Goal: Task Accomplishment & Management: Complete application form

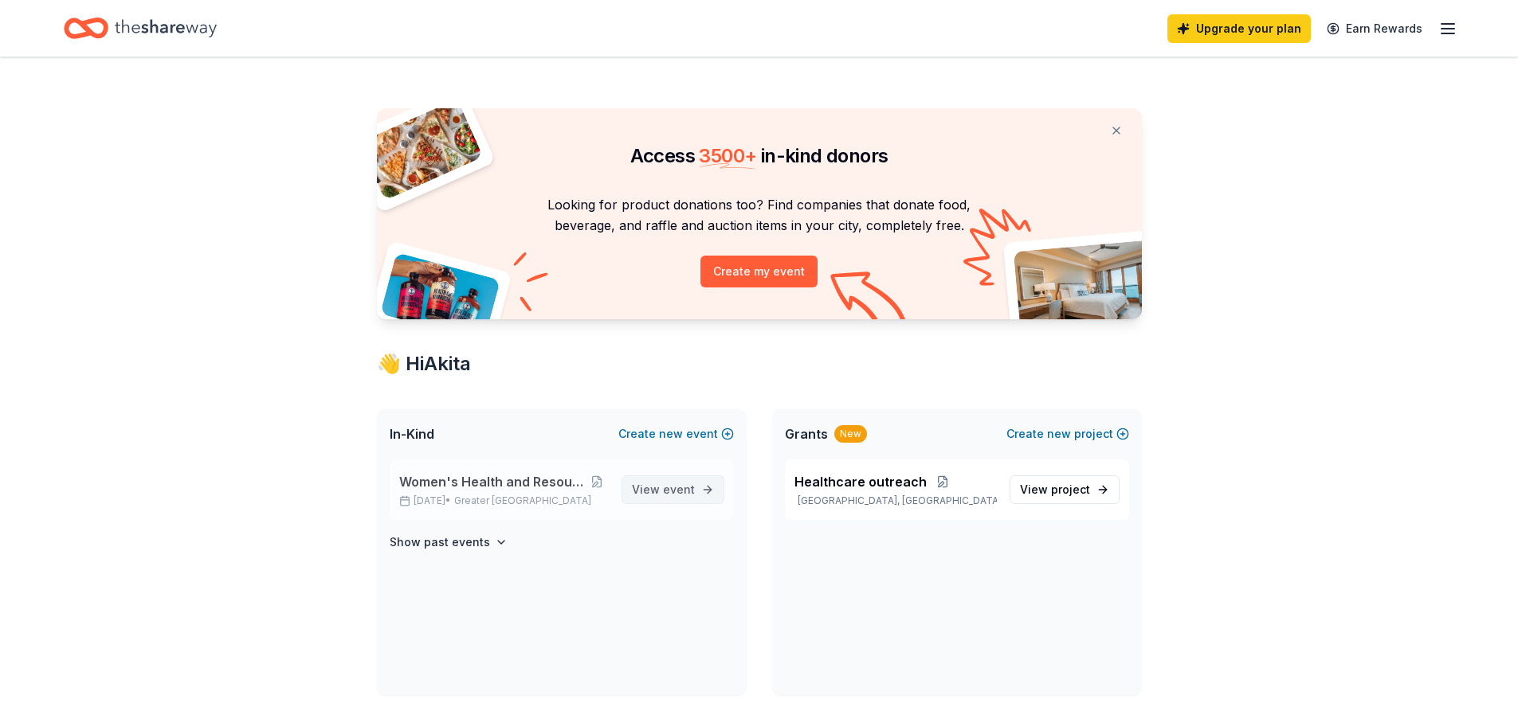
click at [670, 489] on span "event" at bounding box center [679, 490] width 32 height 14
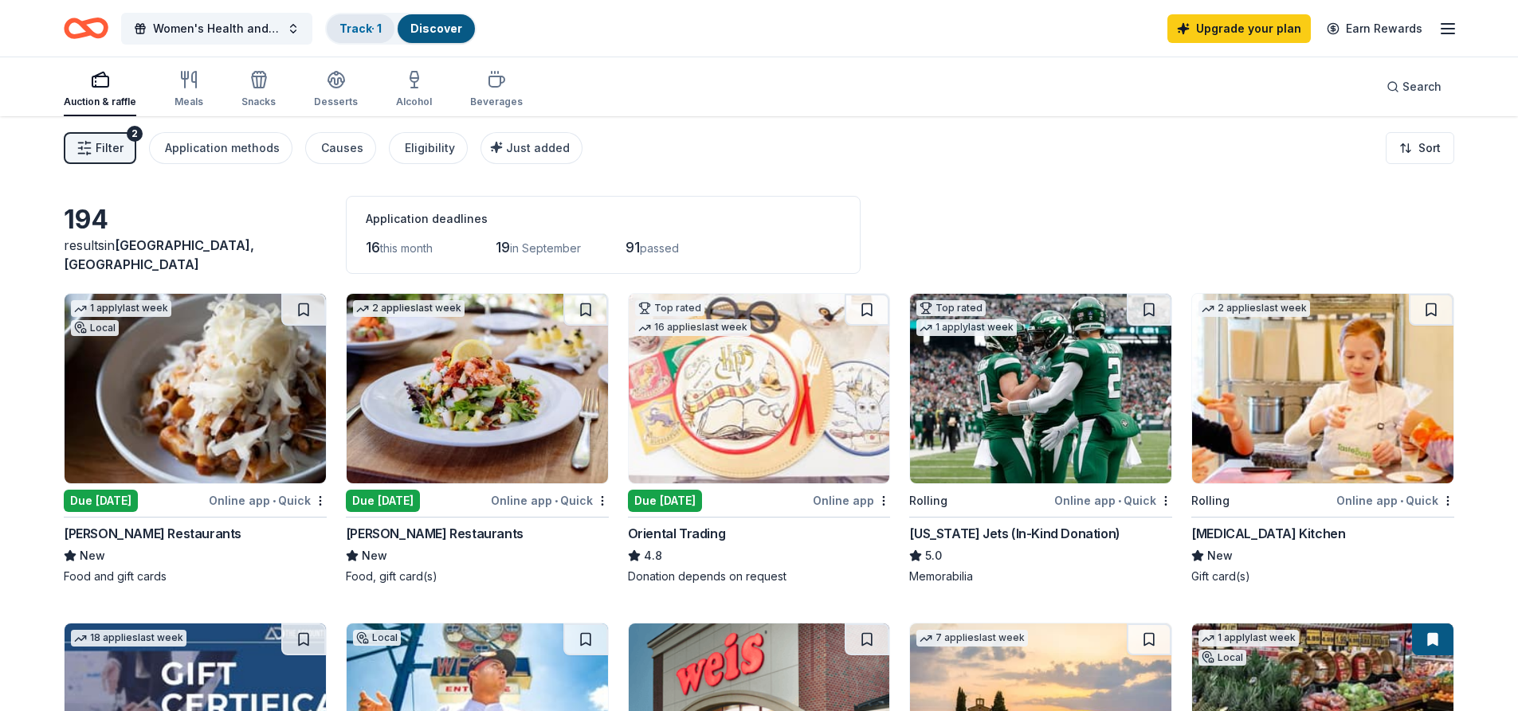
click at [365, 35] on div "Track · 1" at bounding box center [361, 28] width 68 height 29
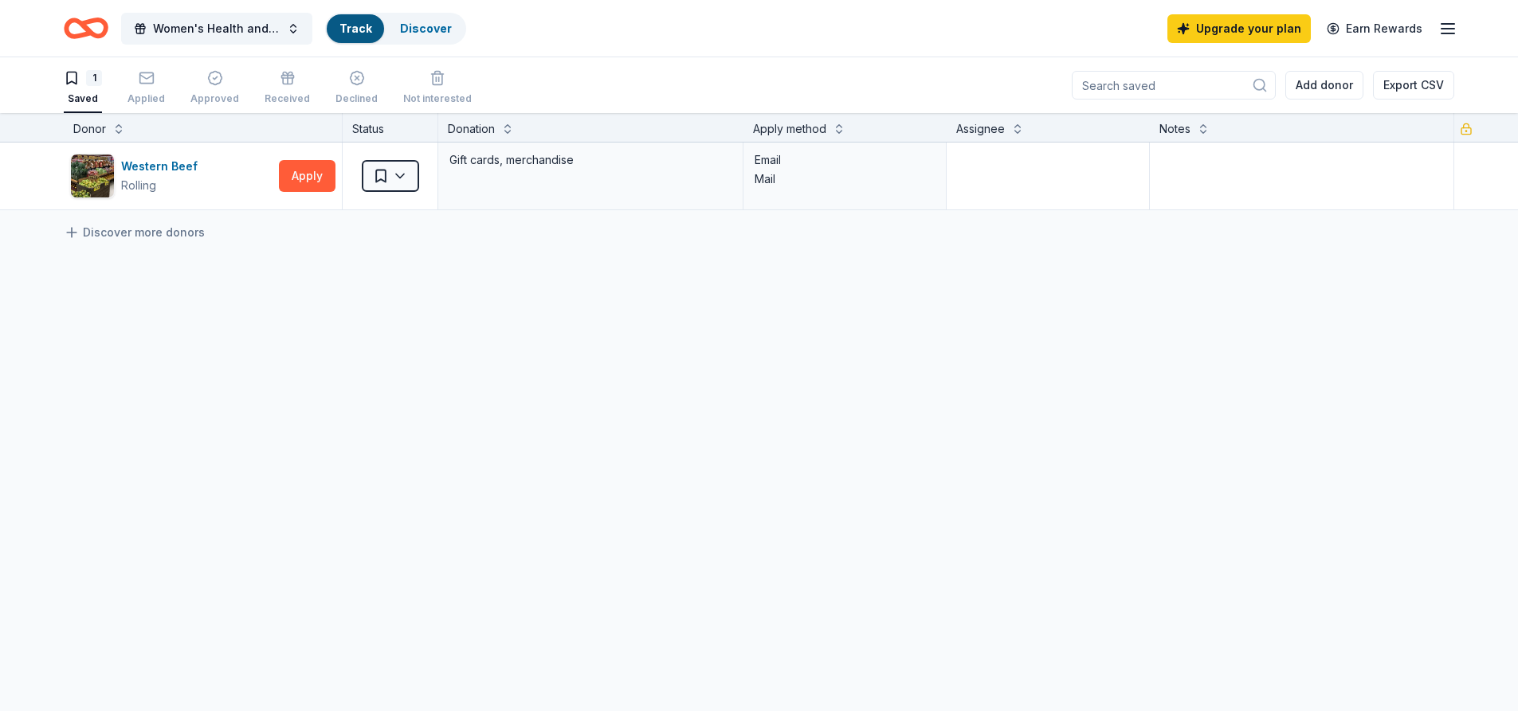
click at [369, 22] on link "Track" at bounding box center [355, 29] width 32 height 14
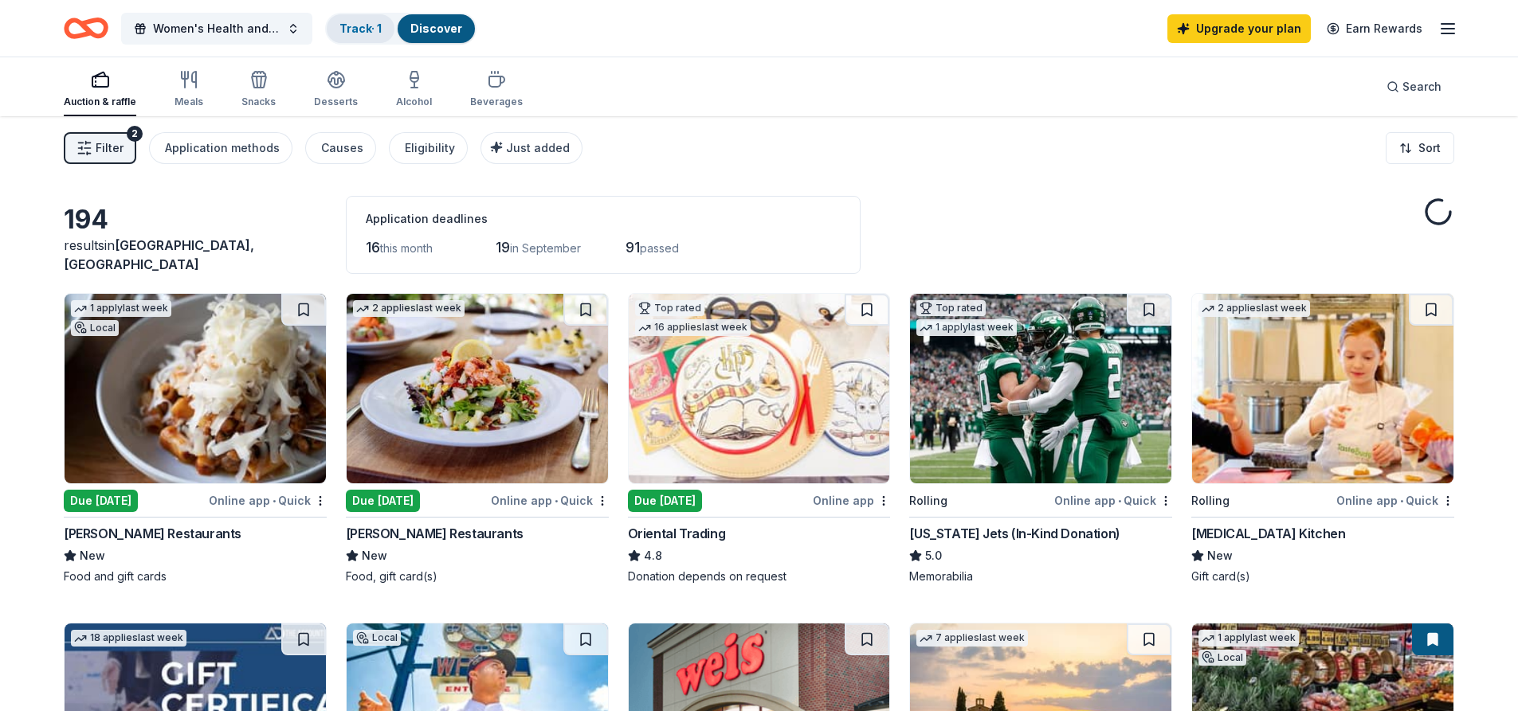
click at [369, 22] on link "Track · 1" at bounding box center [360, 29] width 42 height 14
click at [359, 29] on link "Track · 1" at bounding box center [360, 29] width 42 height 14
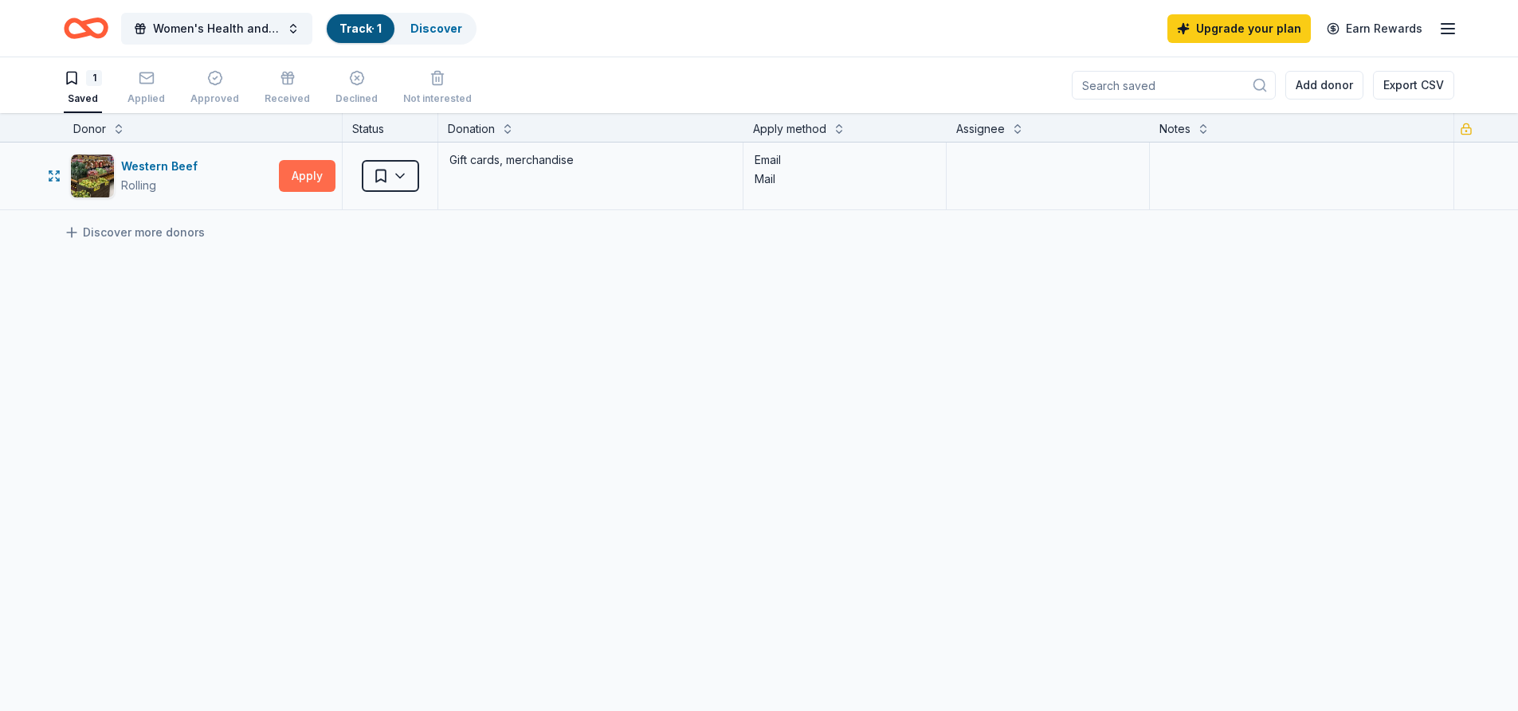
click at [308, 182] on button "Apply" at bounding box center [307, 176] width 57 height 32
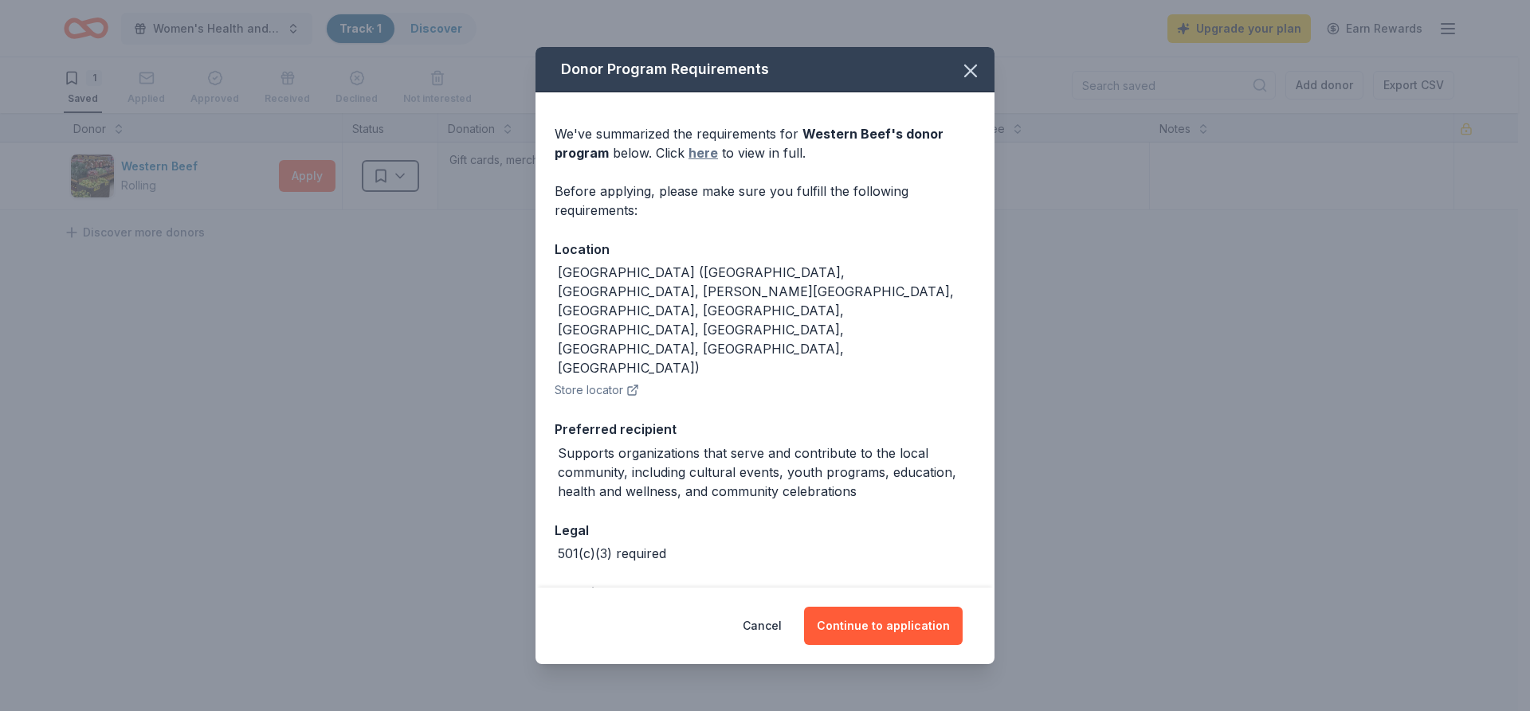
click at [707, 163] on link "here" at bounding box center [702, 152] width 29 height 19
click at [912, 622] on button "Continue to application" at bounding box center [883, 626] width 159 height 38
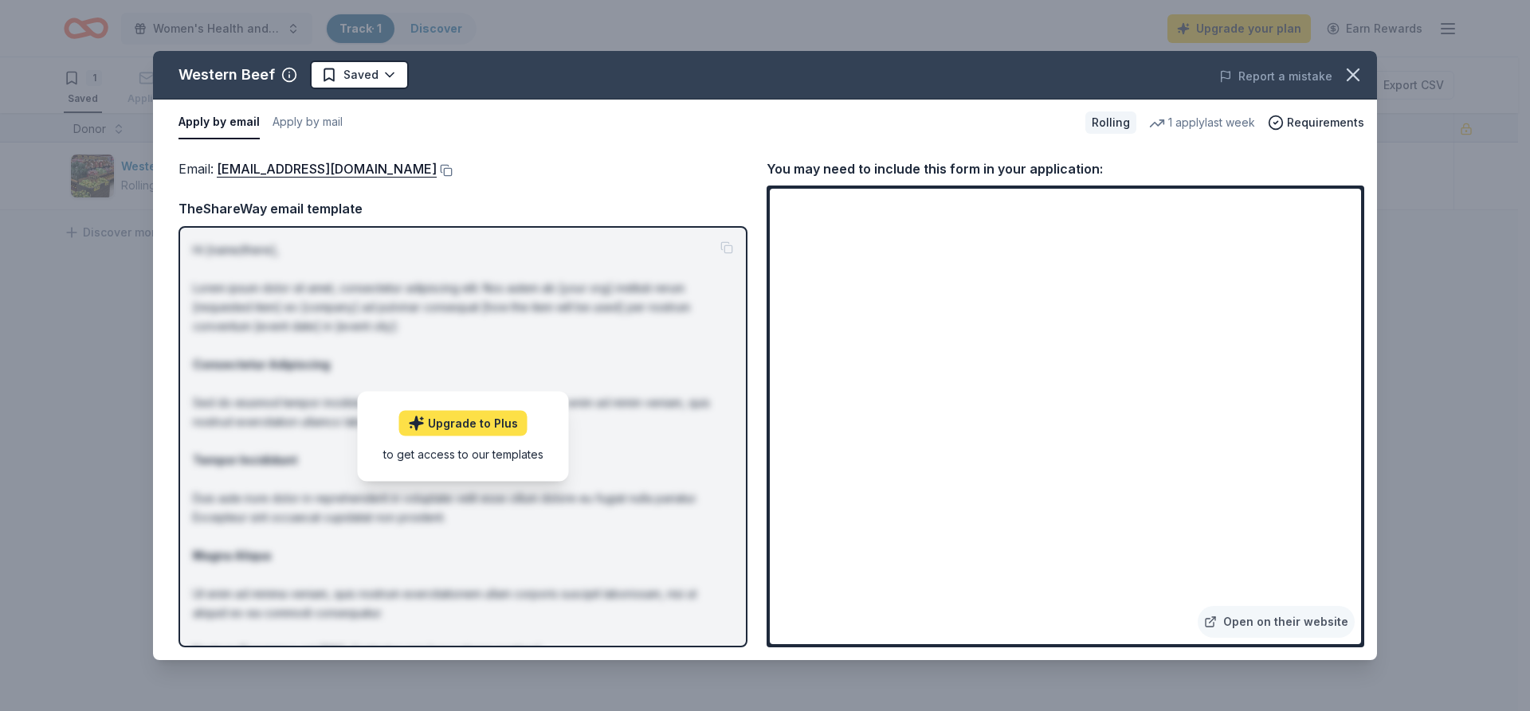
click at [488, 425] on link "Upgrade to Plus" at bounding box center [463, 423] width 128 height 25
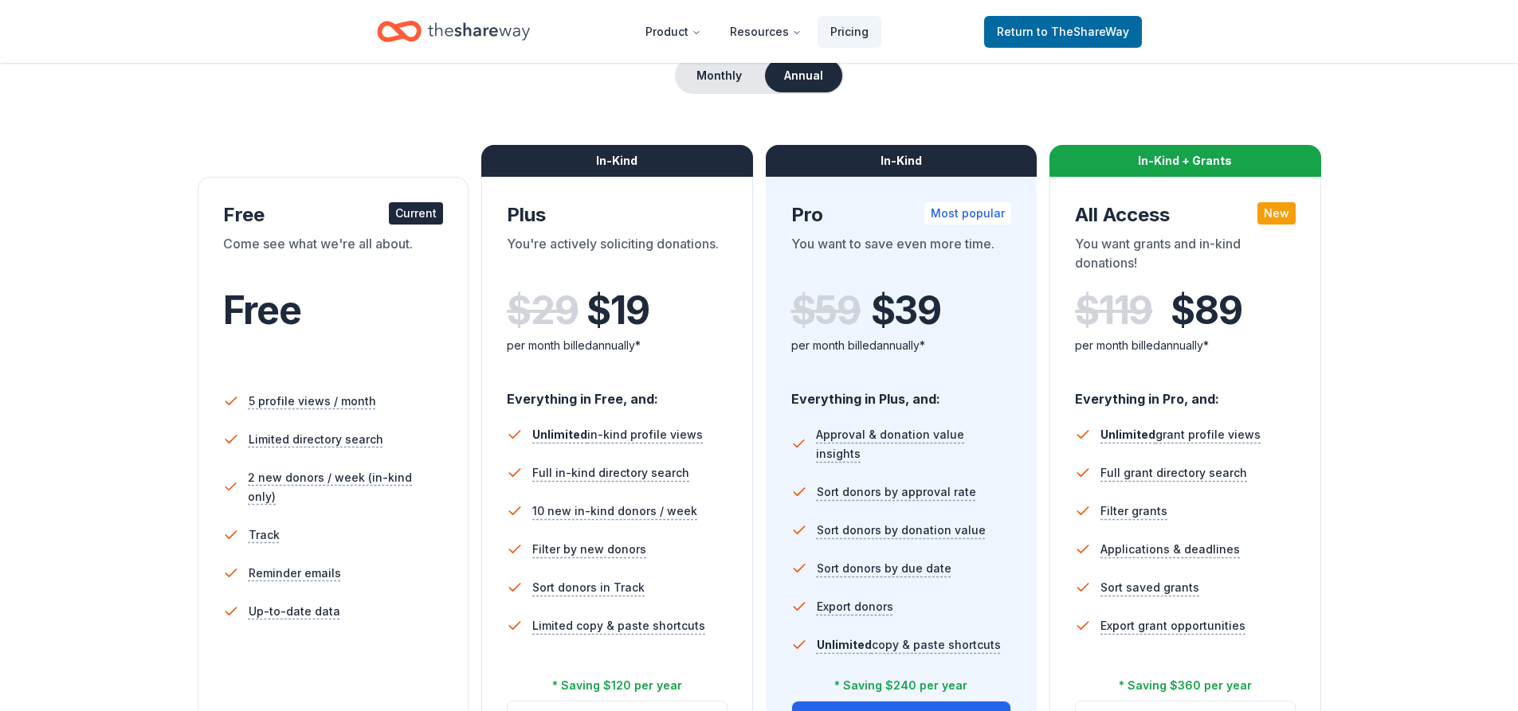
scroll to position [319, 0]
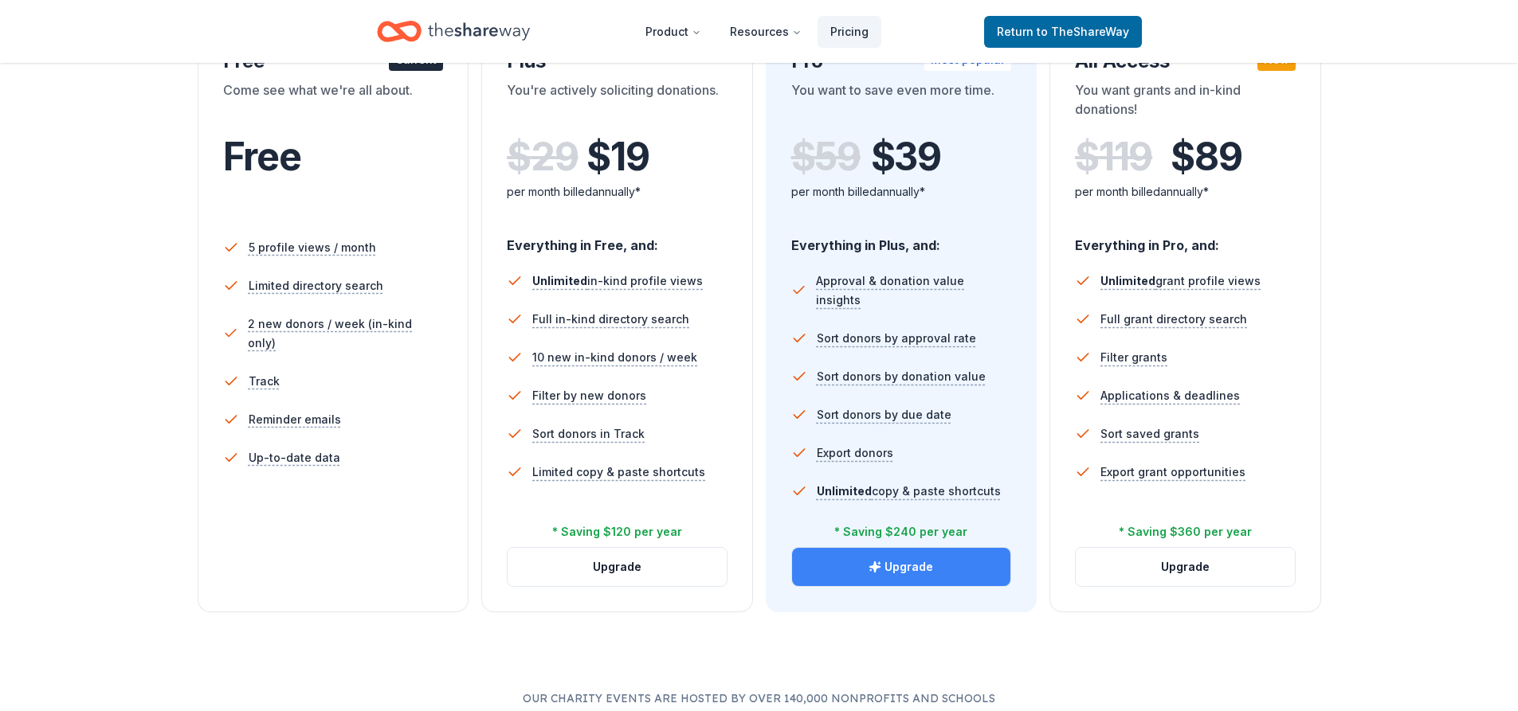
click at [884, 572] on button "Upgrade" at bounding box center [901, 567] width 219 height 38
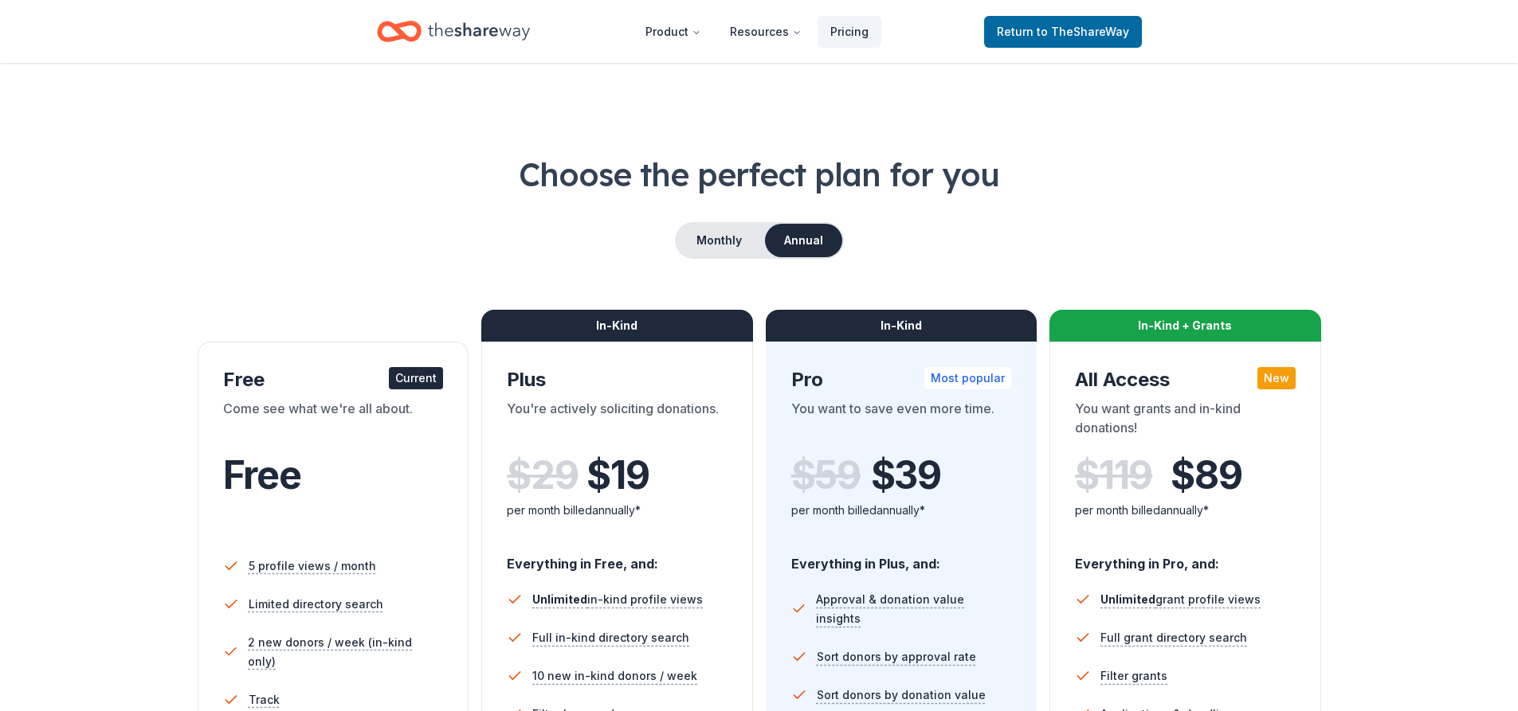
scroll to position [319, 0]
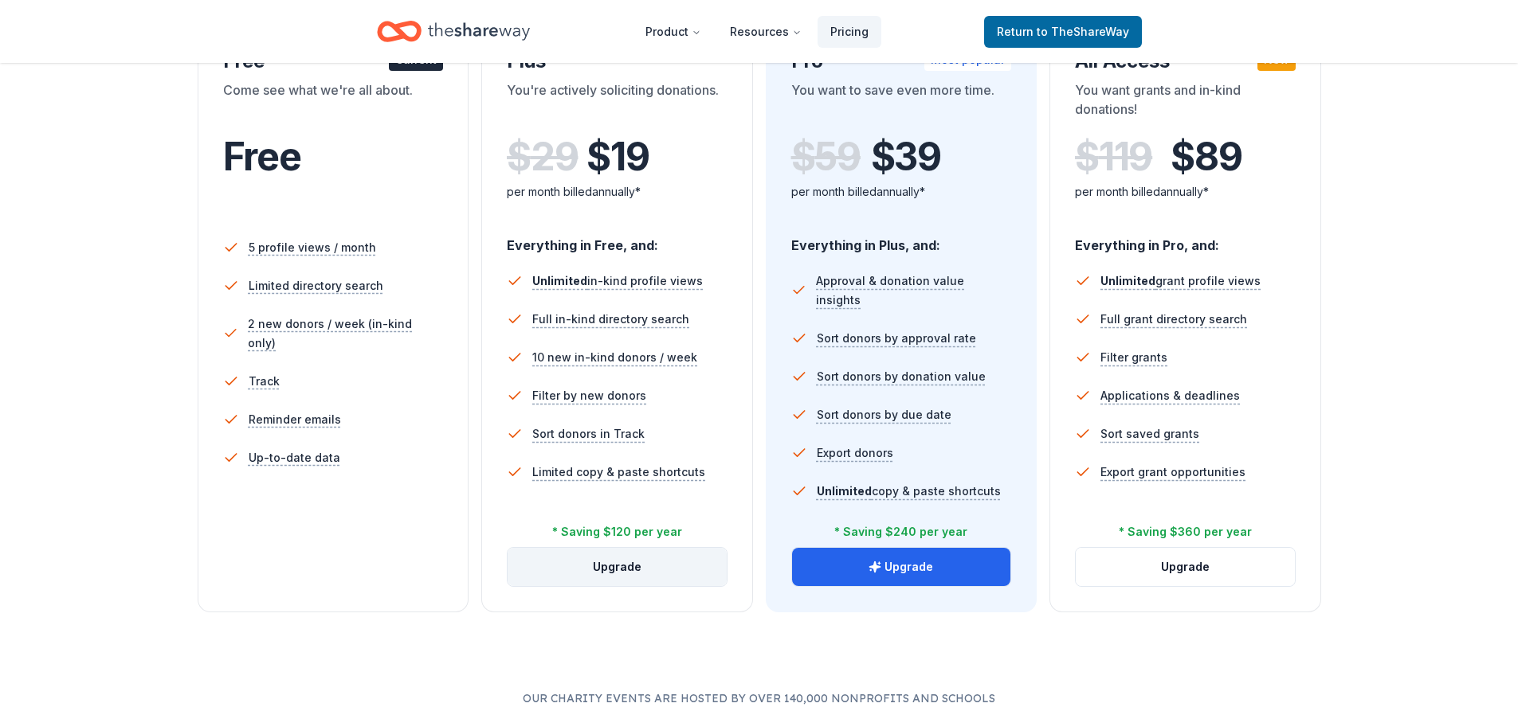
click at [614, 574] on button "Upgrade" at bounding box center [617, 567] width 219 height 38
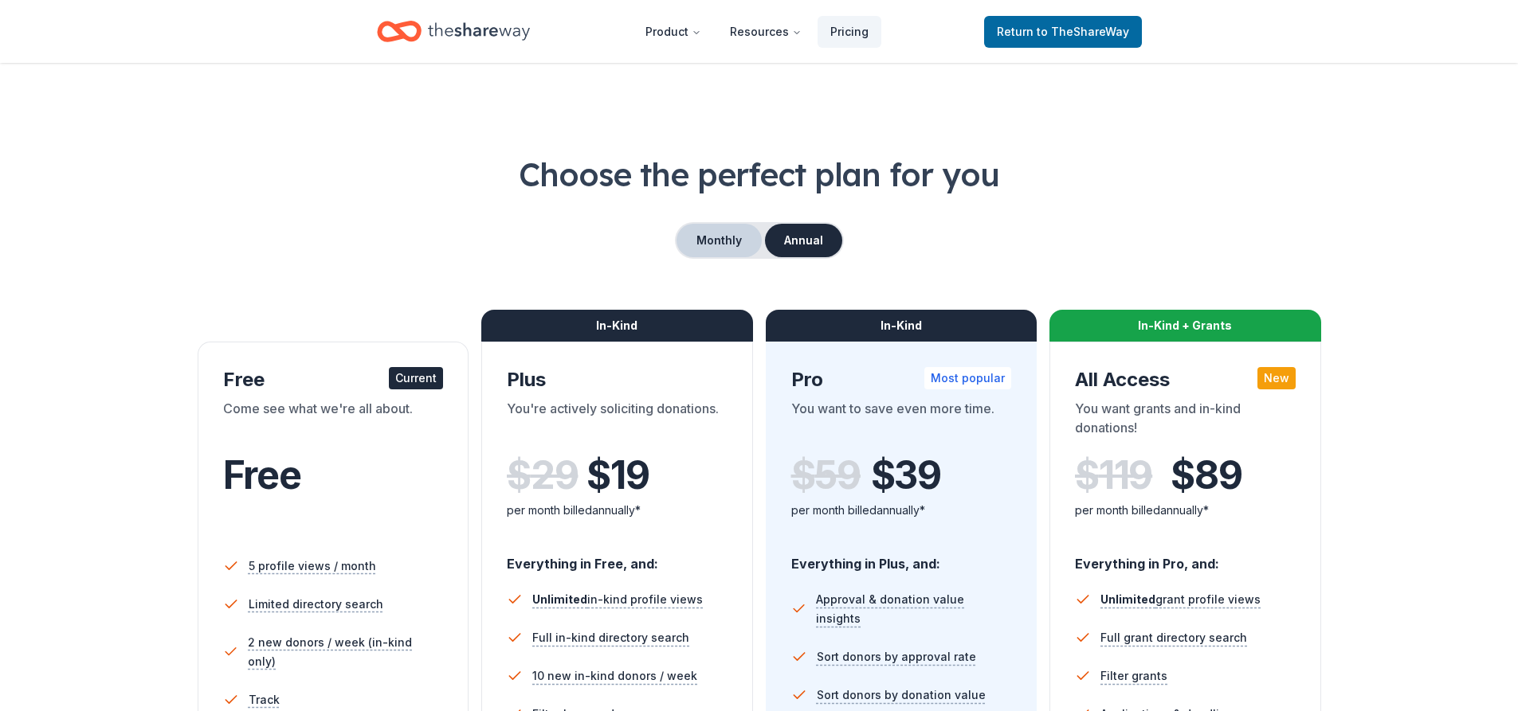
click at [697, 247] on button "Monthly" at bounding box center [718, 240] width 85 height 33
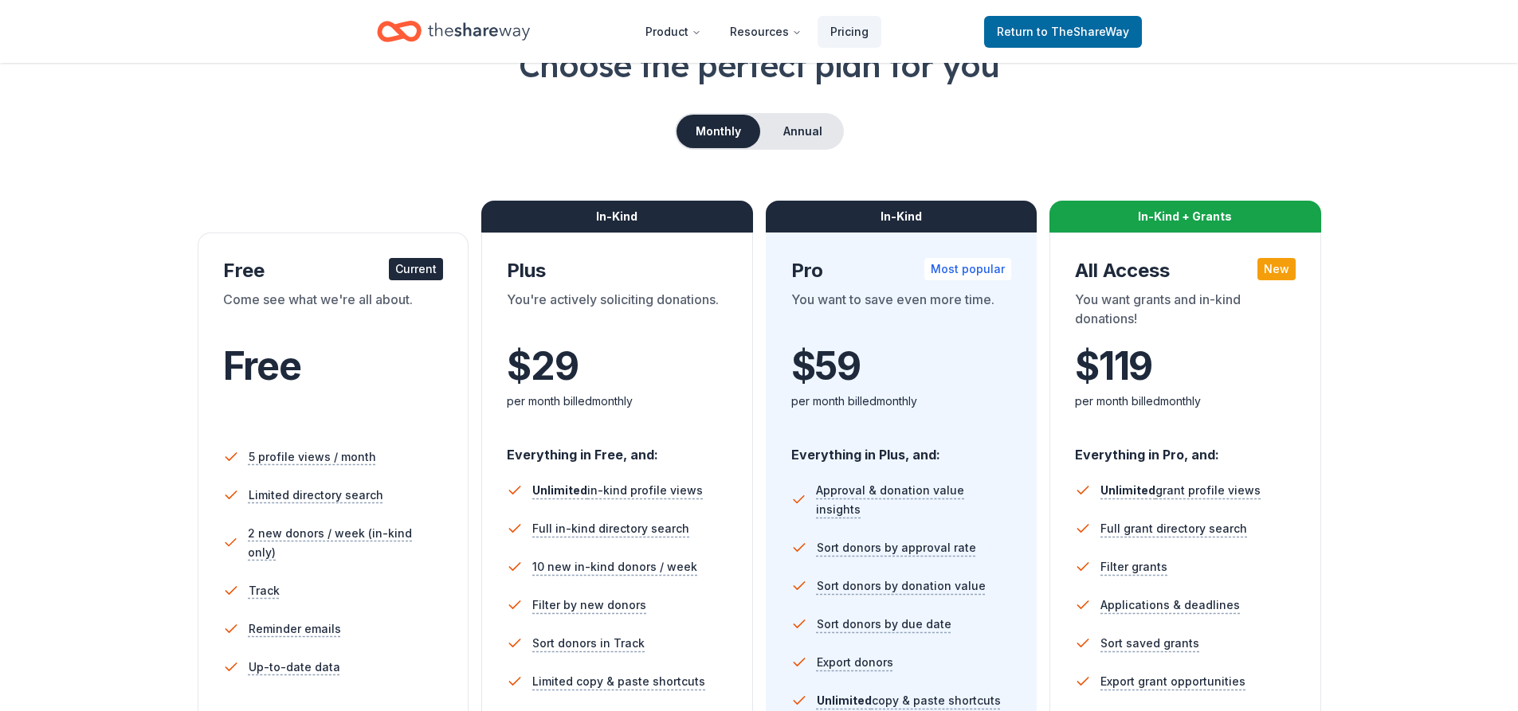
scroll to position [239, 0]
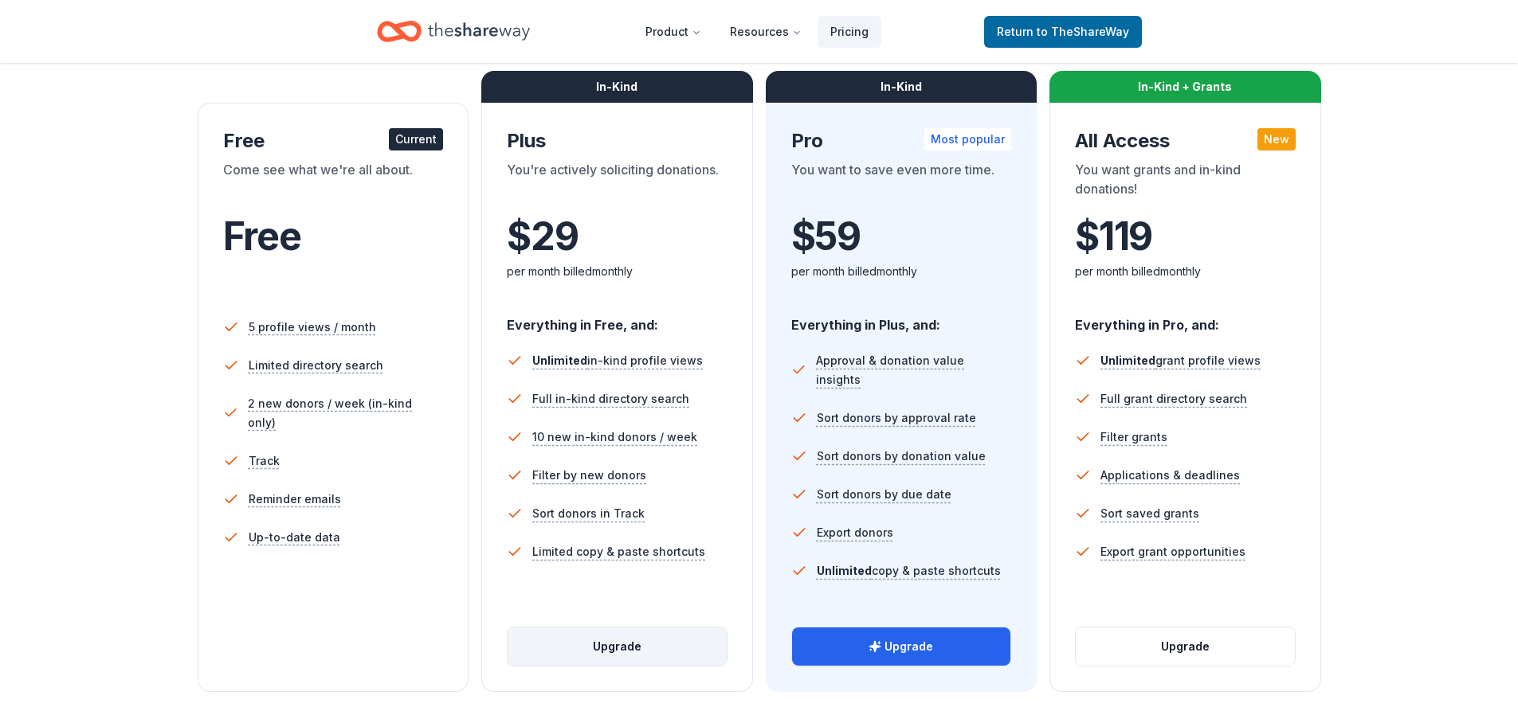
click at [635, 645] on button "Upgrade" at bounding box center [617, 647] width 219 height 38
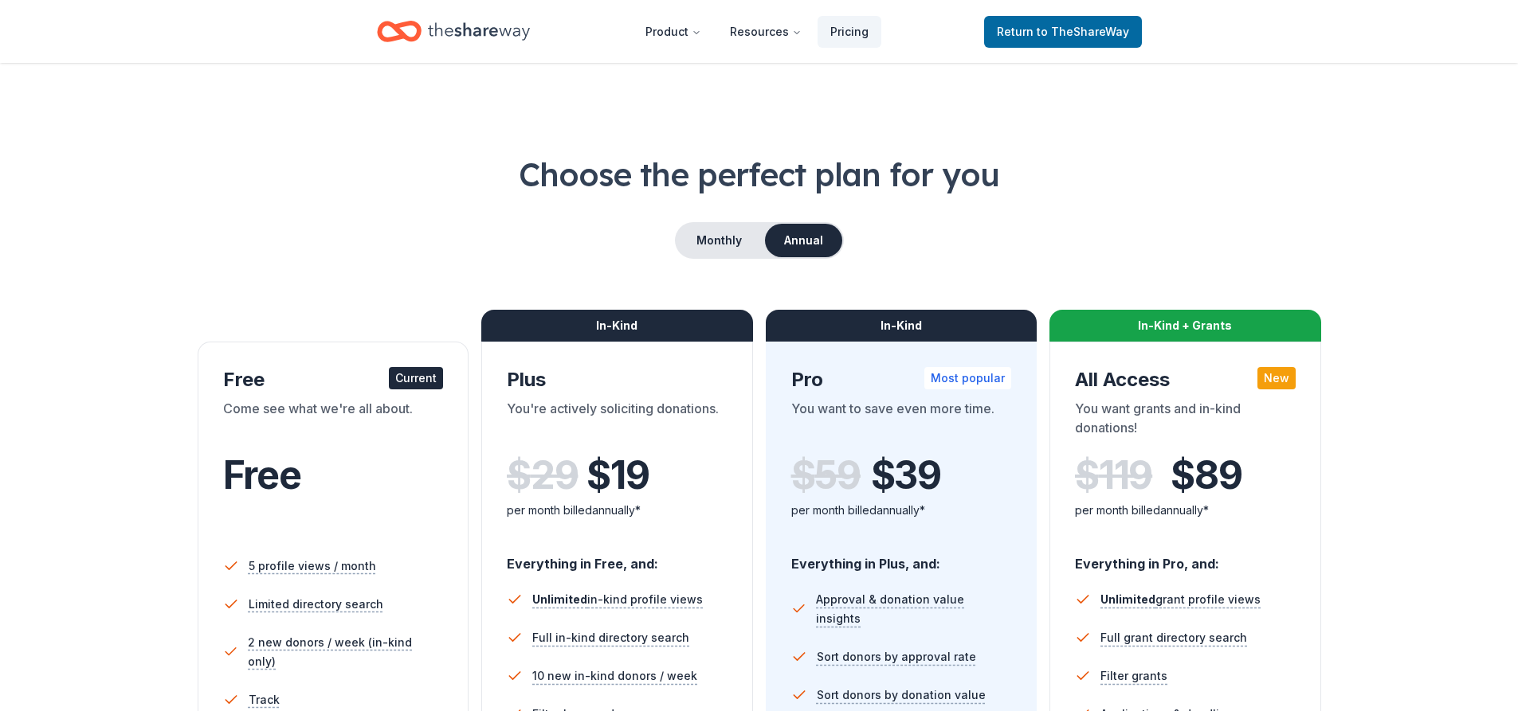
click at [439, 31] on icon "Home" at bounding box center [479, 31] width 102 height 33
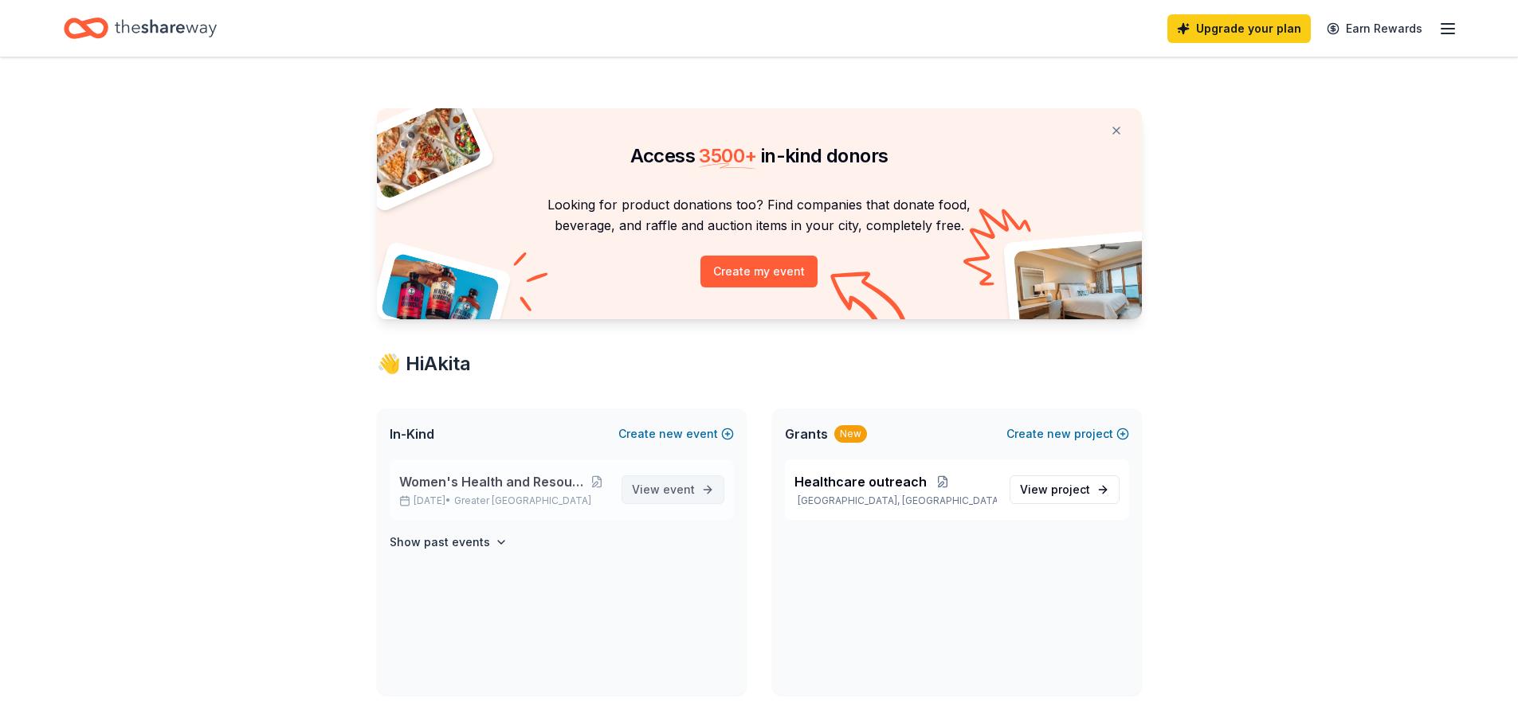
click at [705, 492] on link "View event" at bounding box center [672, 490] width 103 height 29
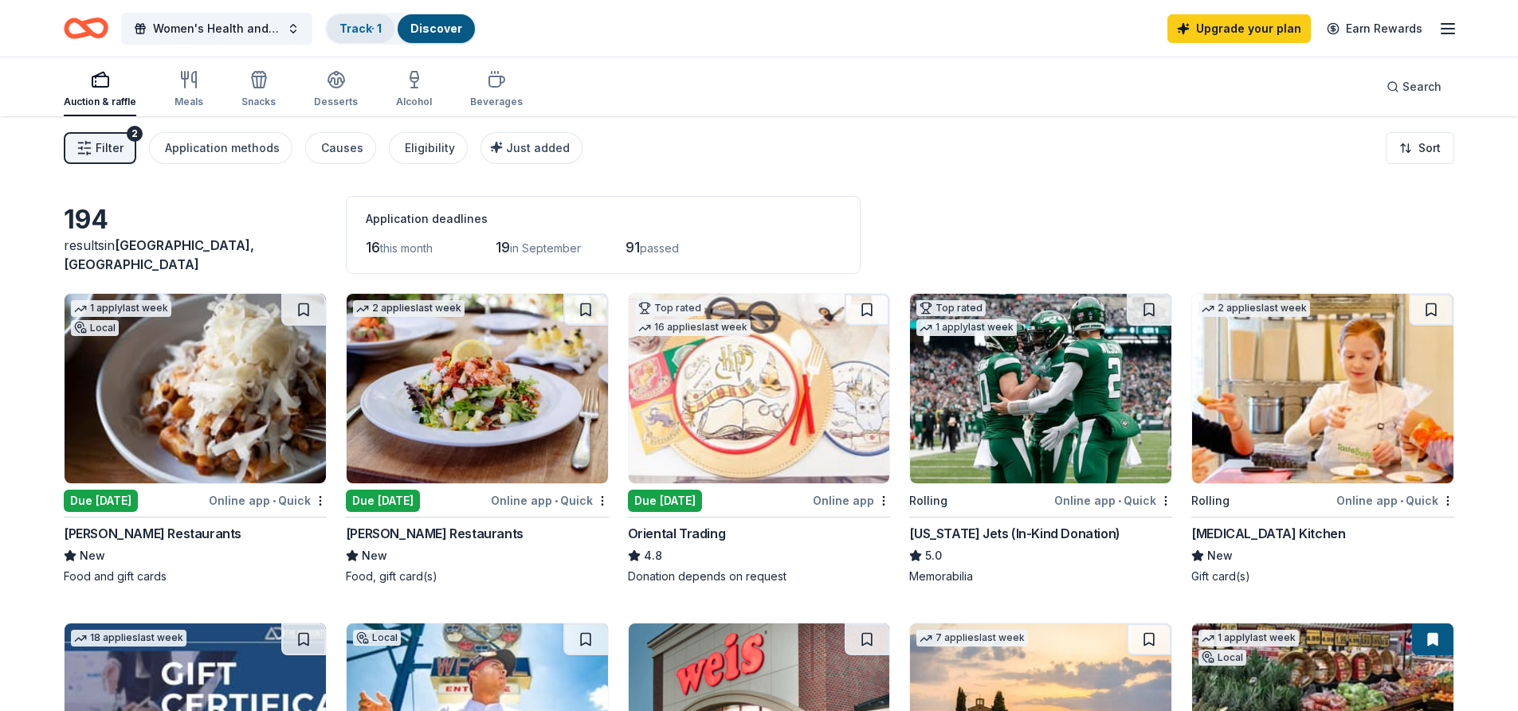
click at [345, 29] on link "Track · 1" at bounding box center [360, 29] width 42 height 14
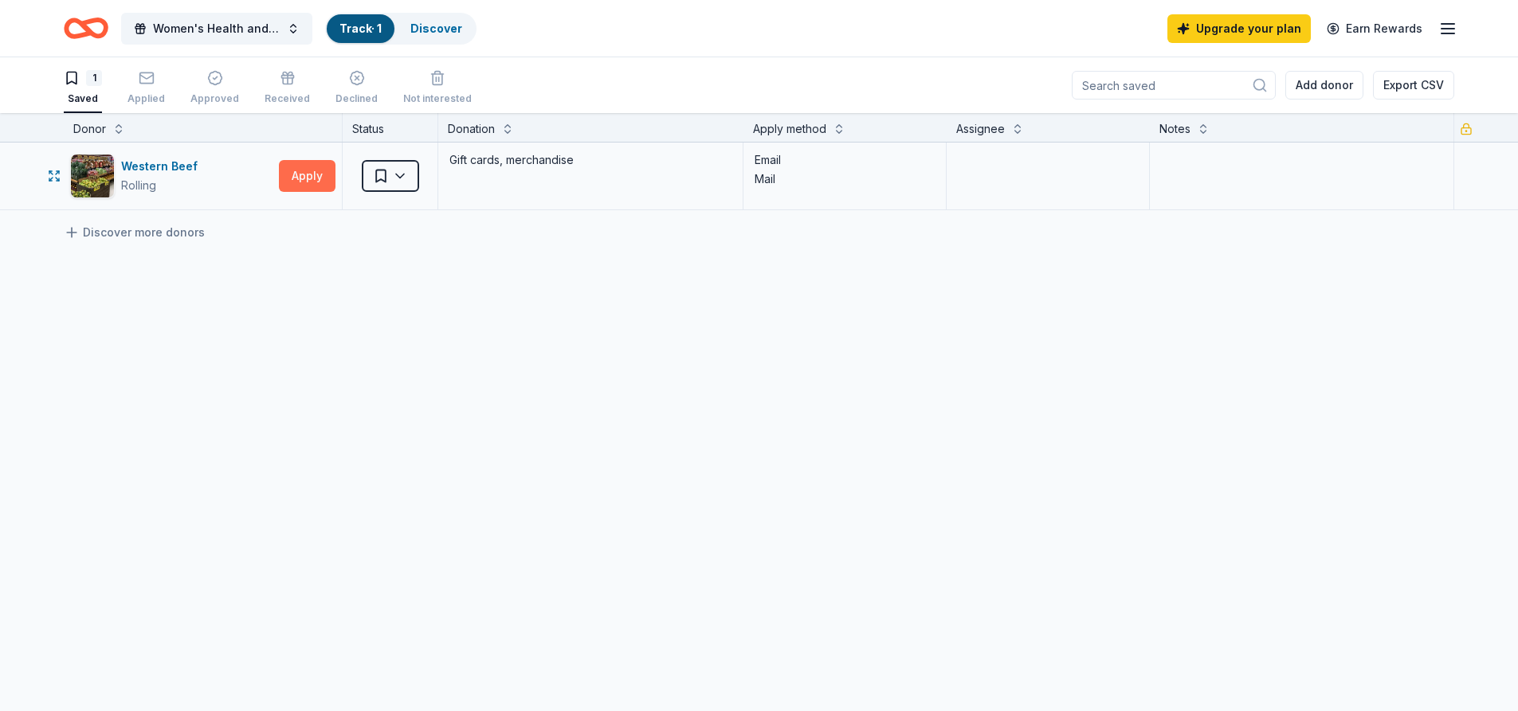
click at [288, 178] on button "Apply" at bounding box center [307, 176] width 57 height 32
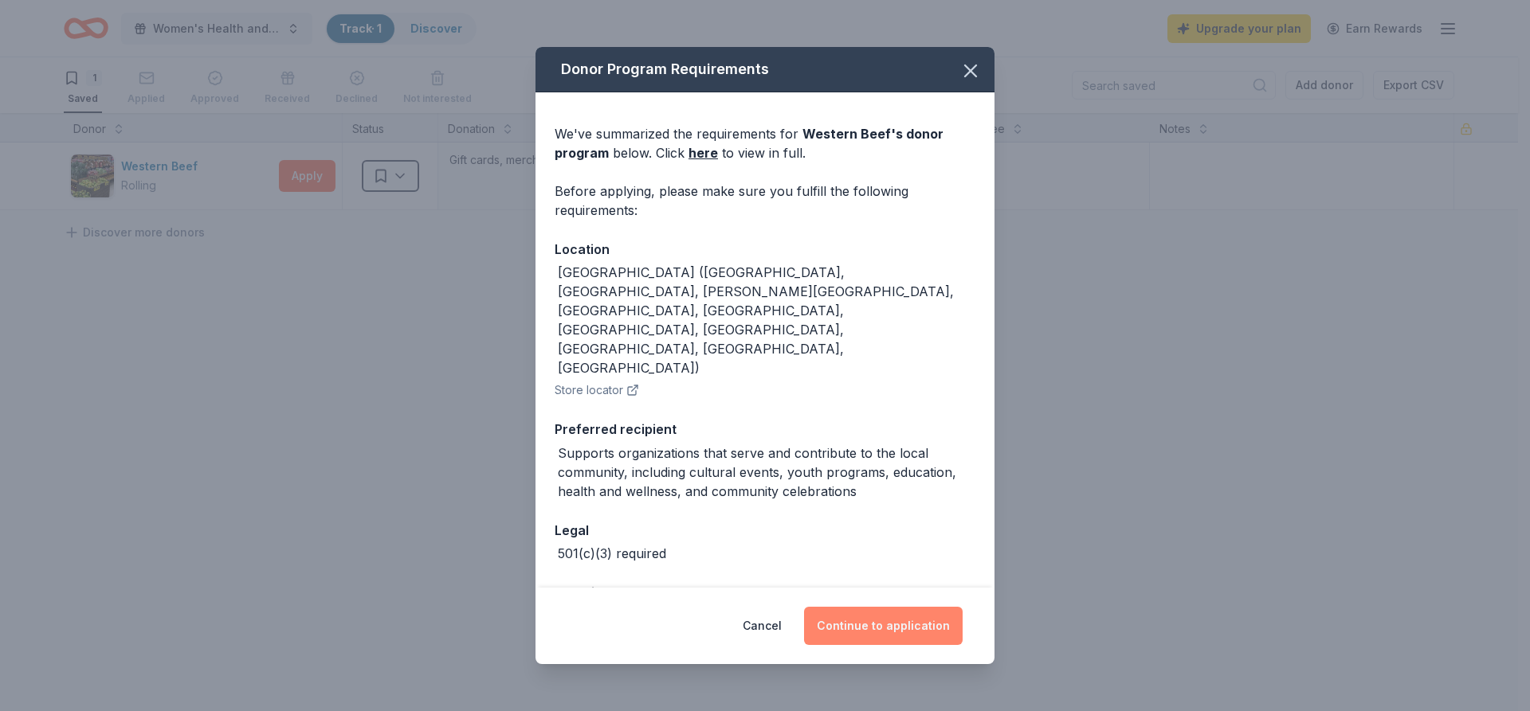
click at [859, 620] on button "Continue to application" at bounding box center [883, 626] width 159 height 38
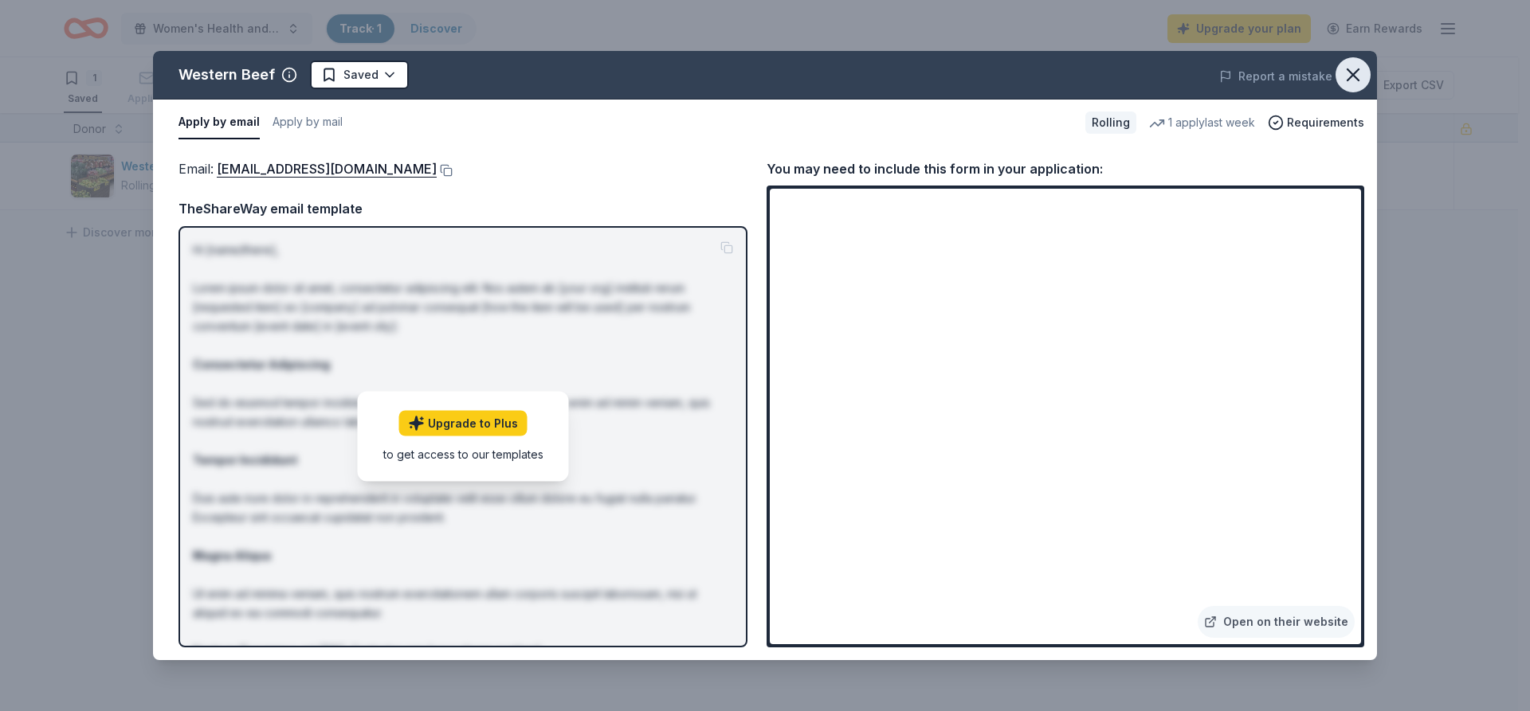
click at [1357, 70] on icon "button" at bounding box center [1352, 74] width 11 height 11
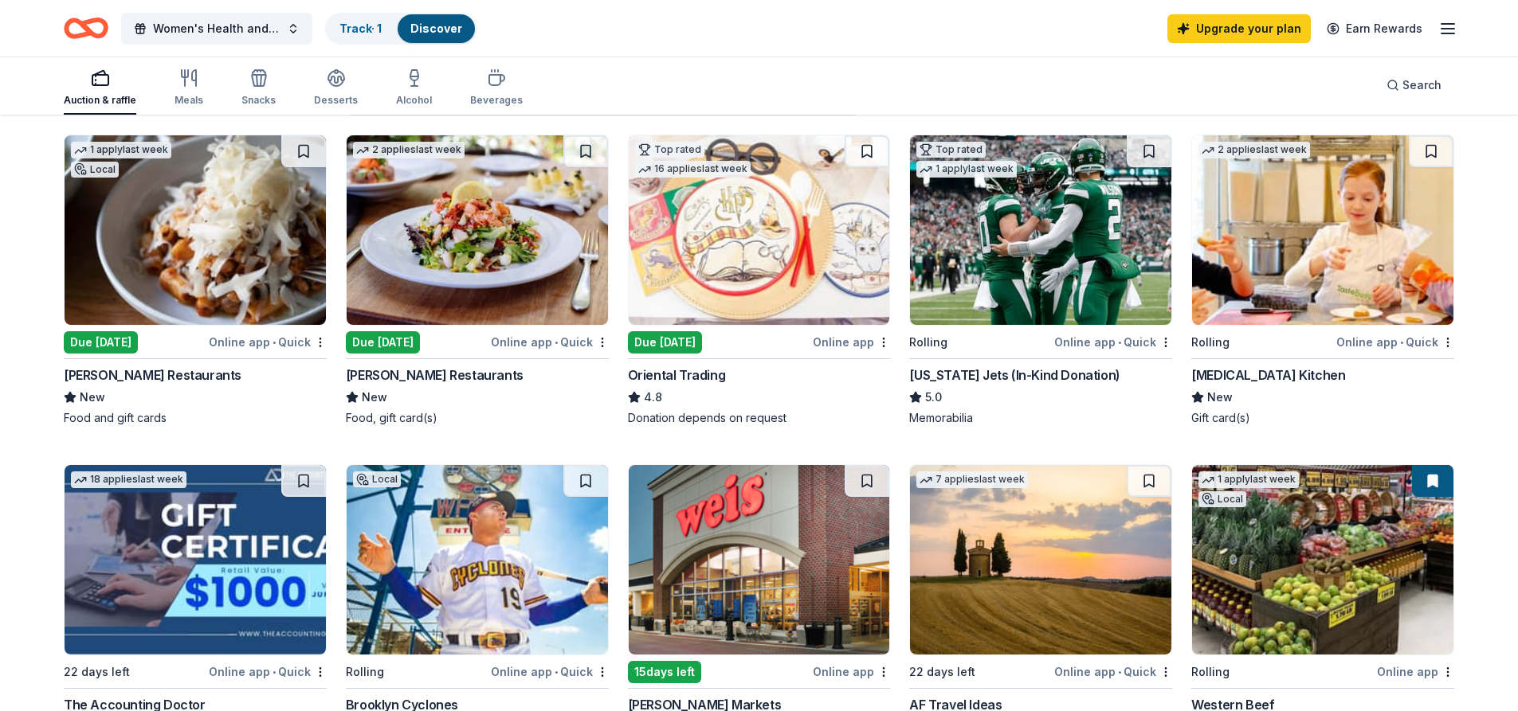
scroll to position [159, 0]
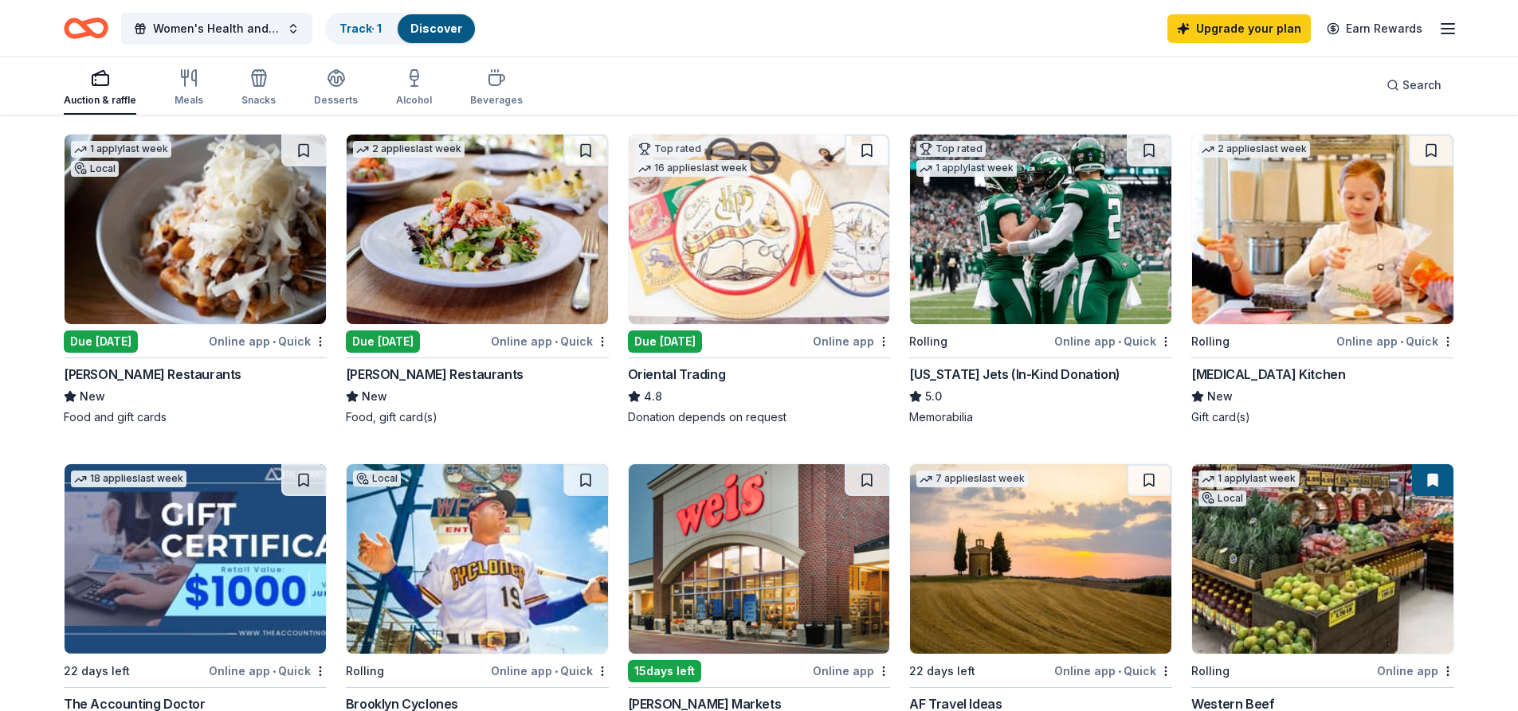
click at [675, 343] on div "Due [DATE]" at bounding box center [665, 342] width 74 height 22
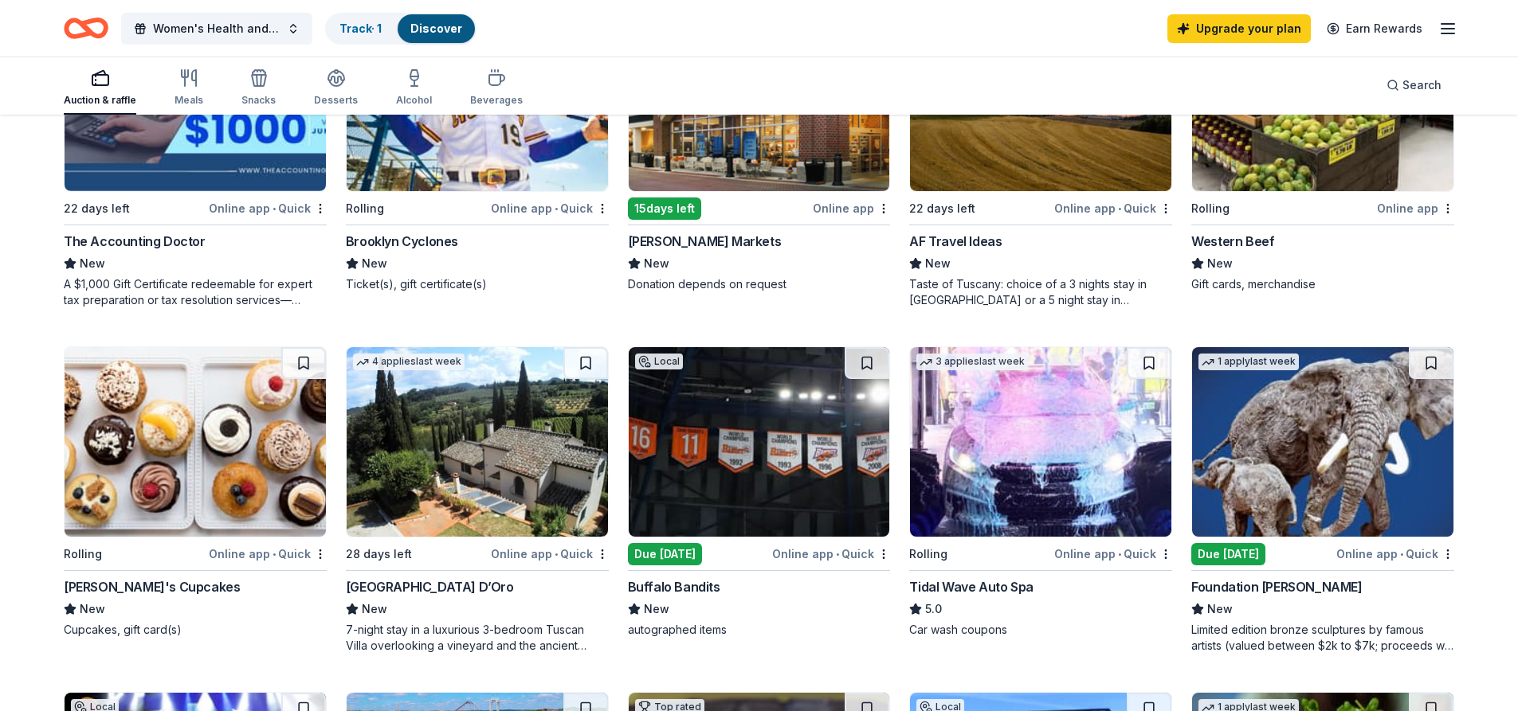
scroll to position [717, 0]
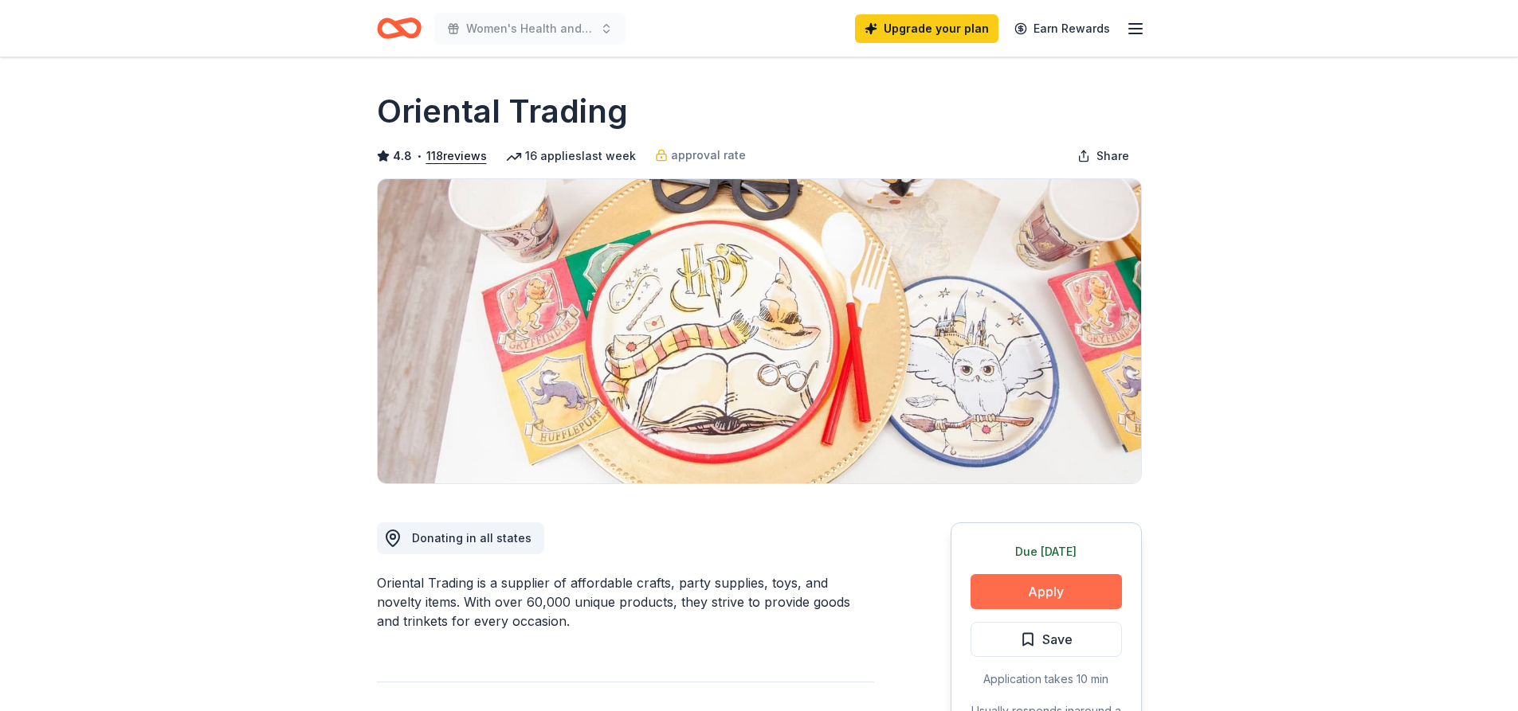
click at [1064, 596] on button "Apply" at bounding box center [1045, 591] width 151 height 35
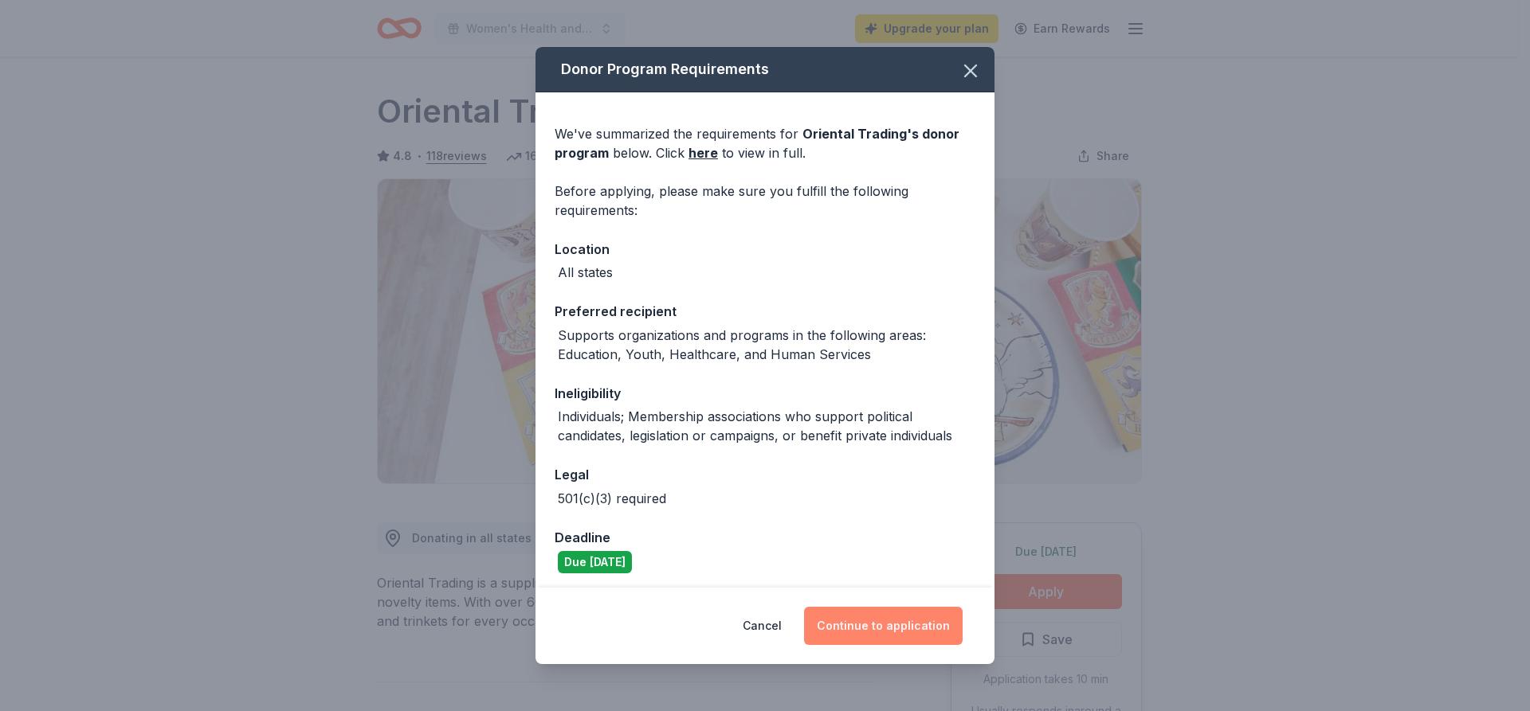
click at [889, 632] on button "Continue to application" at bounding box center [883, 626] width 159 height 38
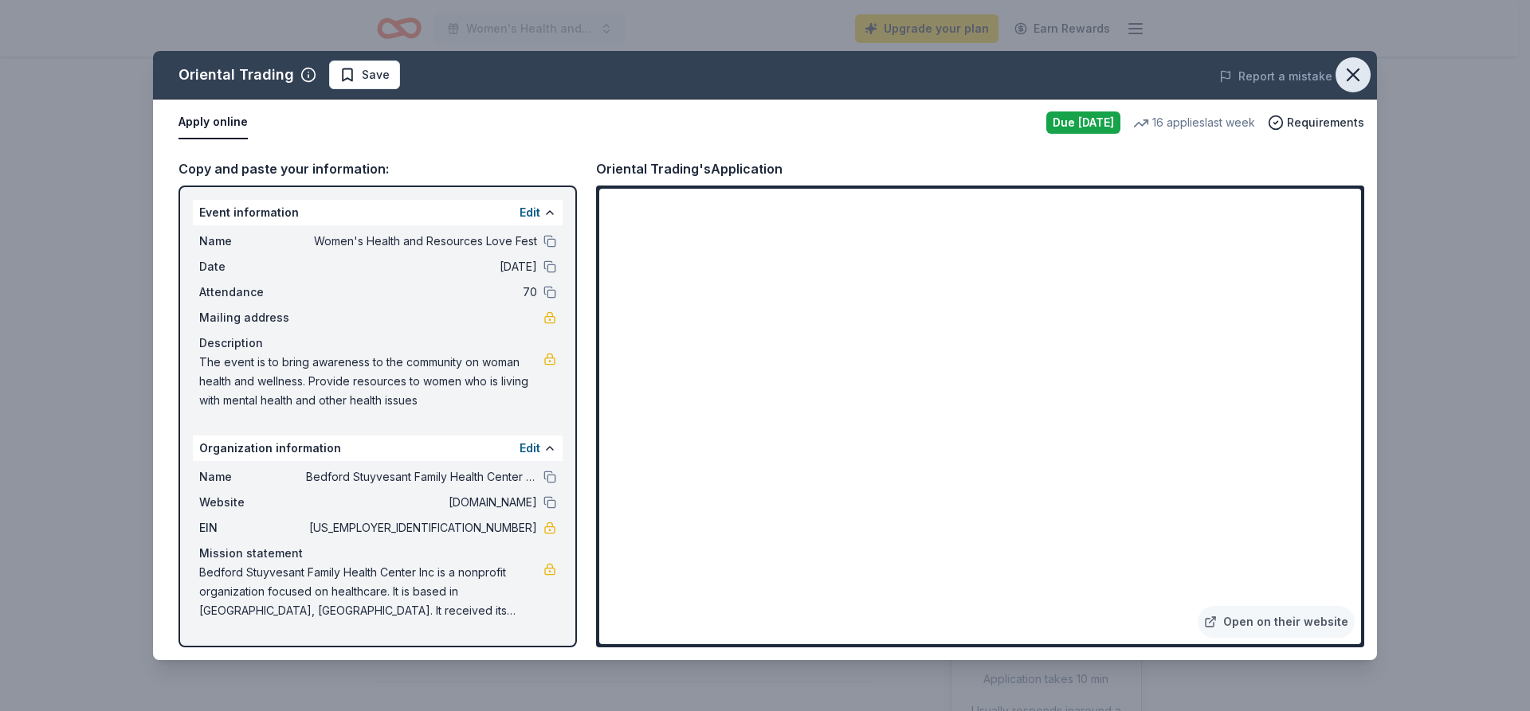
drag, startPoint x: 1358, startPoint y: 73, endPoint x: 1350, endPoint y: 80, distance: 10.7
click at [1355, 75] on icon "button" at bounding box center [1353, 75] width 22 height 22
